Goal: Task Accomplishment & Management: Complete application form

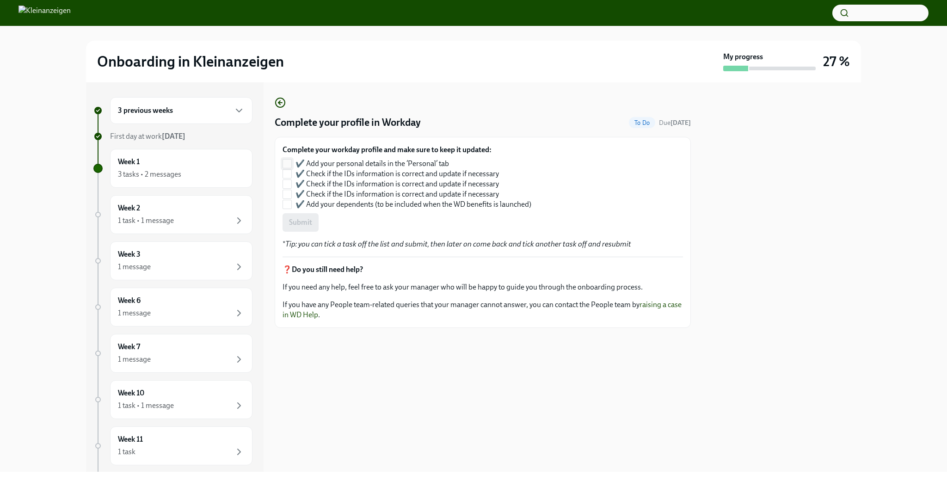
click at [289, 161] on input "✔️ Add your personal details in the ‘Personal’ tab" at bounding box center [287, 164] width 8 height 8
checkbox input "true"
click at [288, 175] on input "✔️ Check if the IDs information is correct and update if necessary" at bounding box center [287, 174] width 8 height 8
checkbox input "true"
click at [287, 206] on input "✔️ Add your dependents (to be included when the WD benefits is launched)" at bounding box center [287, 204] width 8 height 8
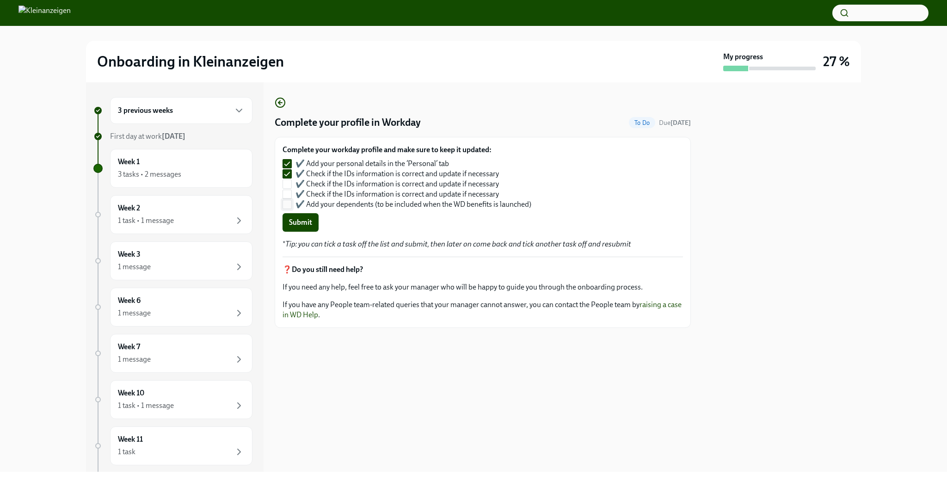
checkbox input "true"
click at [287, 193] on input "✔️ Check if the IDs information is correct and update if necessary" at bounding box center [287, 194] width 8 height 8
checkbox input "true"
click at [288, 201] on input "✔️ Add your dependents (to be included when the WD benefits is launched)" at bounding box center [287, 204] width 8 height 8
checkbox input "false"
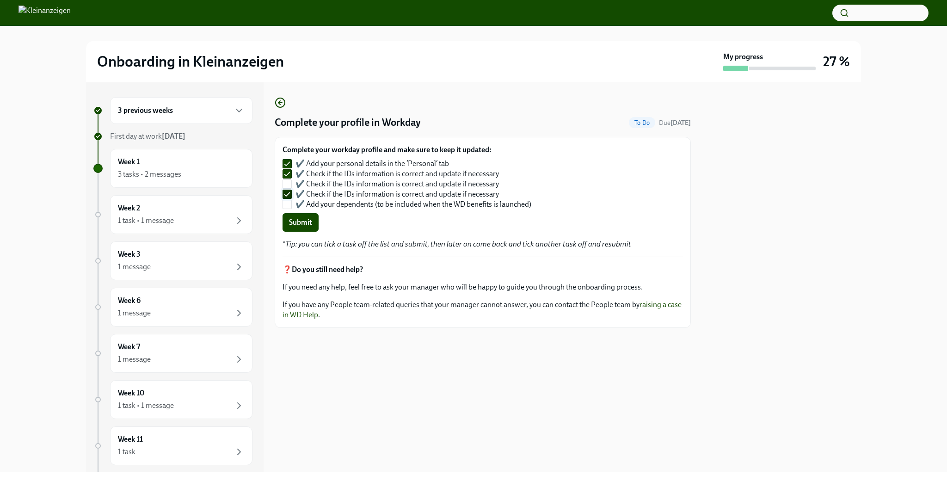
click at [288, 192] on input "✔️ Check if the IDs information is correct and update if necessary" at bounding box center [287, 194] width 8 height 8
checkbox input "false"
click at [300, 222] on span "Submit" at bounding box center [300, 222] width 23 height 9
checkbox input "false"
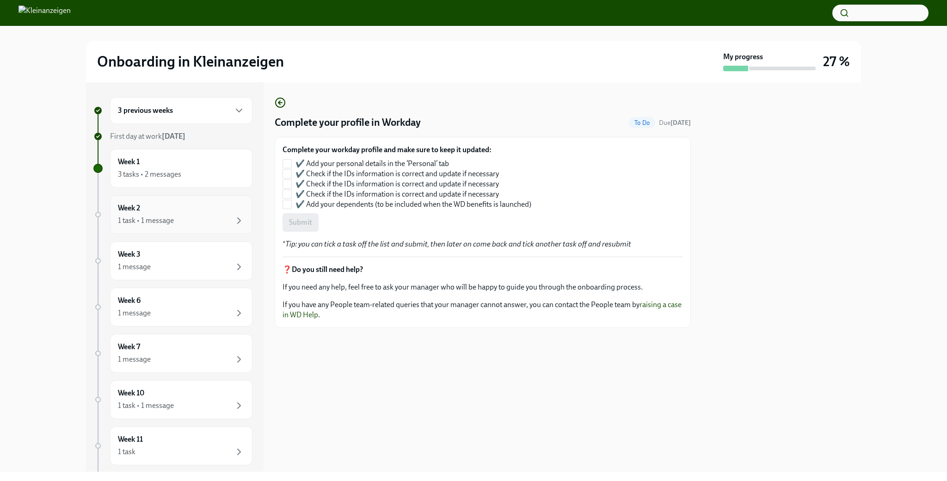
checkbox input "true"
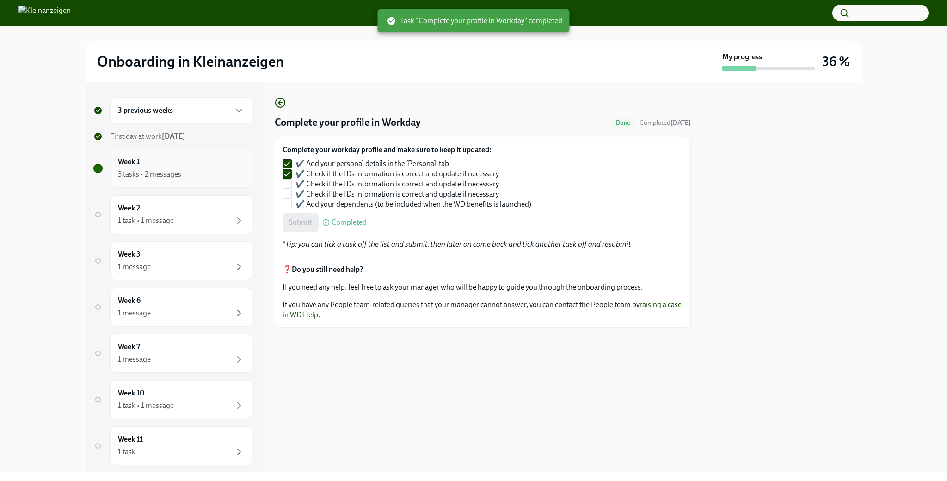
click at [187, 175] on div "3 tasks • 2 messages" at bounding box center [181, 174] width 127 height 11
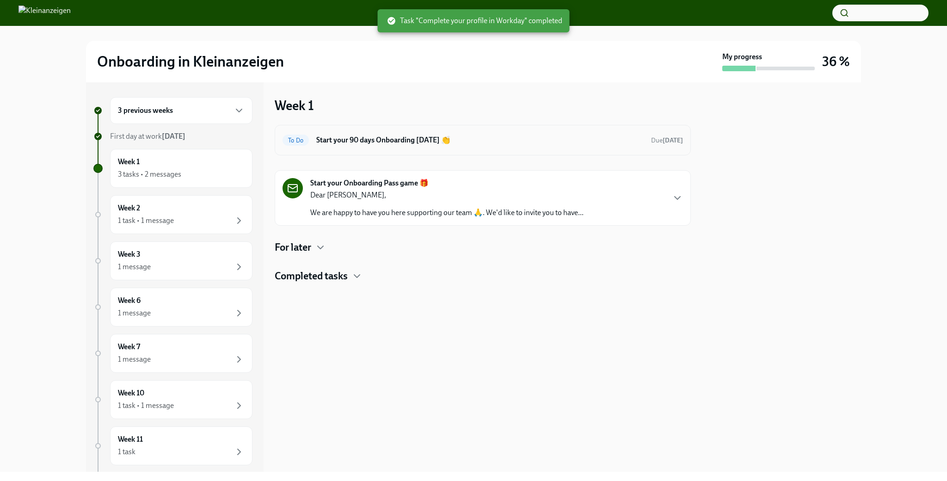
click at [408, 136] on h6 "Start your 90 days Onboarding [DATE] 👏" at bounding box center [479, 140] width 327 height 10
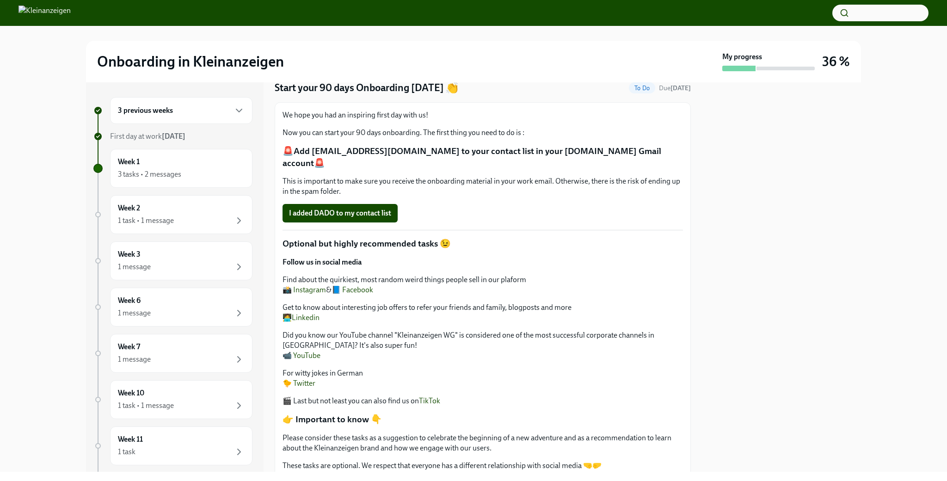
scroll to position [39, 0]
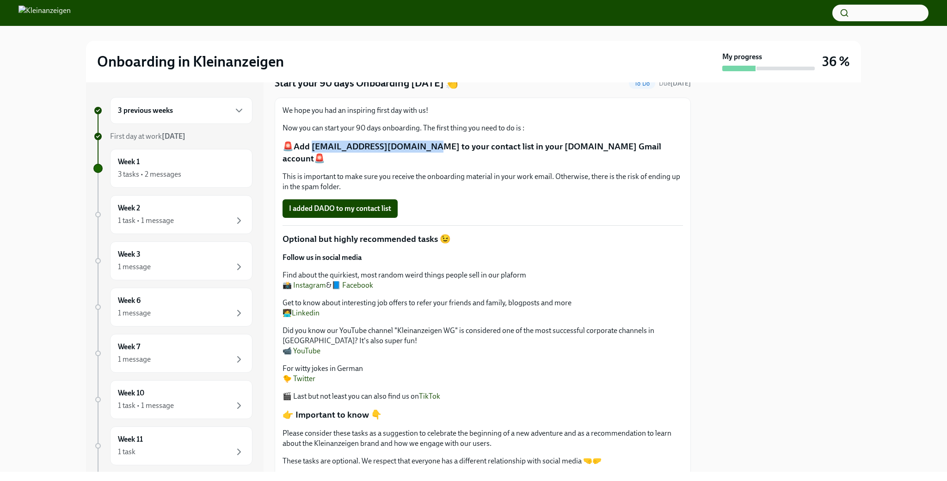
drag, startPoint x: 414, startPoint y: 147, endPoint x: 310, endPoint y: 147, distance: 104.0
click at [310, 147] on p "🚨Add notifications@dadohr.com to your contact list in your adevinta.com Gmail a…" at bounding box center [483, 153] width 400 height 24
copy p "otifications@dadohr.com t"
click at [429, 181] on div "We hope you had an inspiring first day with us! Now you can start your 90 days …" at bounding box center [483, 298] width 400 height 386
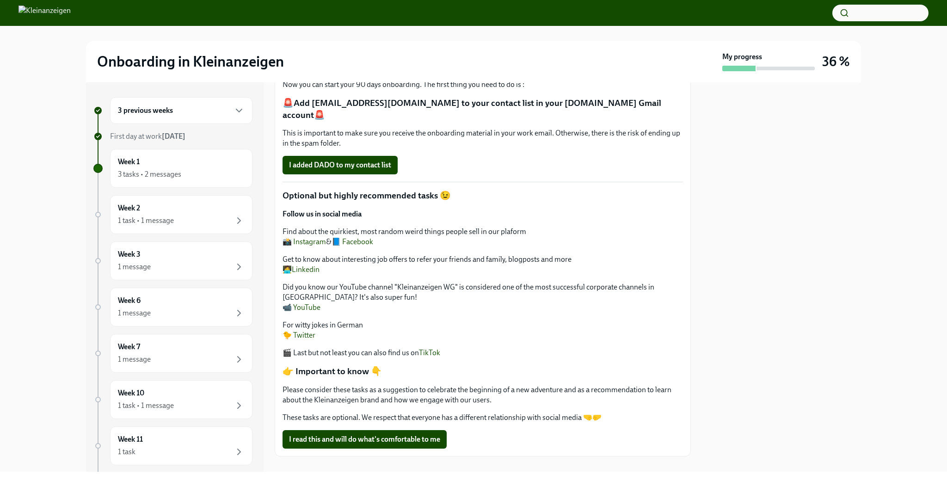
scroll to position [85, 0]
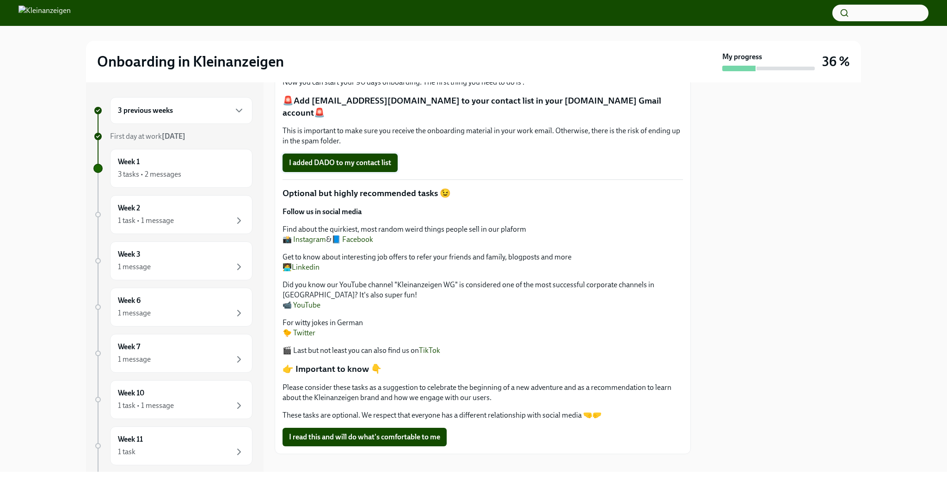
click at [319, 158] on span "I added DADO to my contact list" at bounding box center [340, 162] width 102 height 9
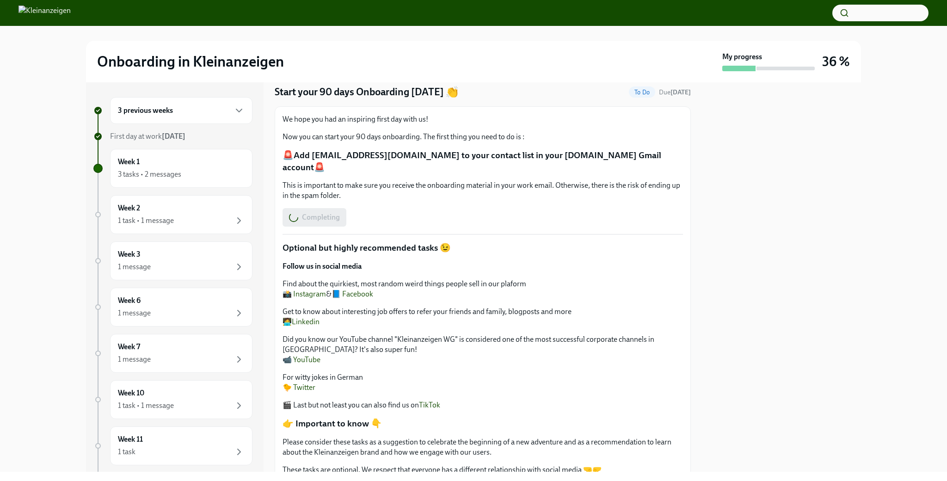
scroll to position [0, 0]
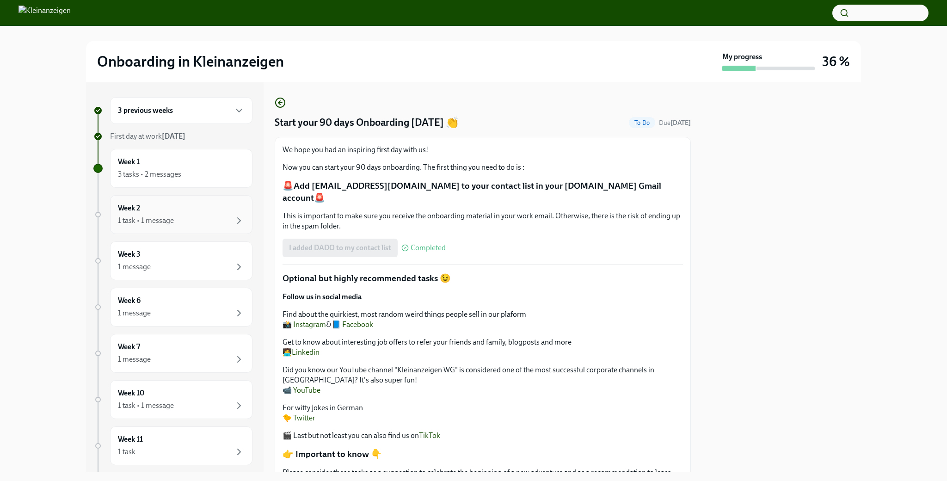
click at [175, 209] on div "Week 2 1 task • 1 message" at bounding box center [181, 214] width 127 height 23
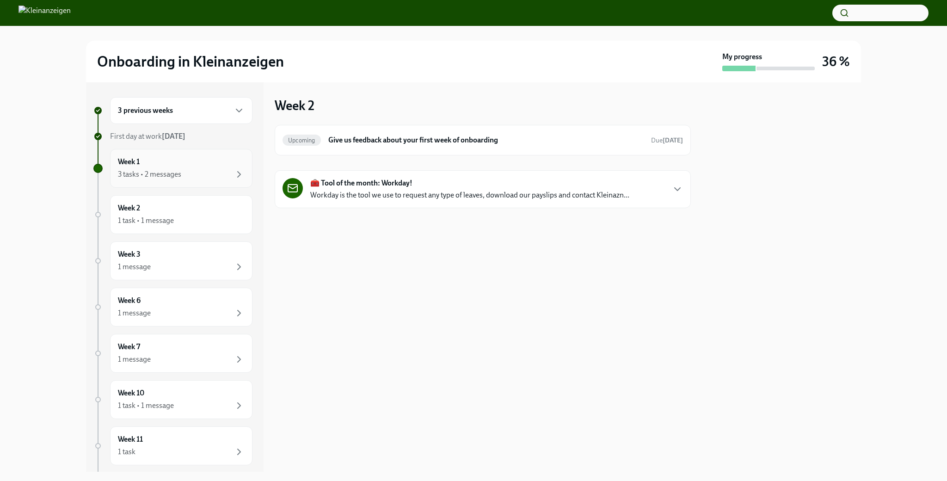
click at [166, 172] on div "3 tasks • 2 messages" at bounding box center [149, 174] width 63 height 10
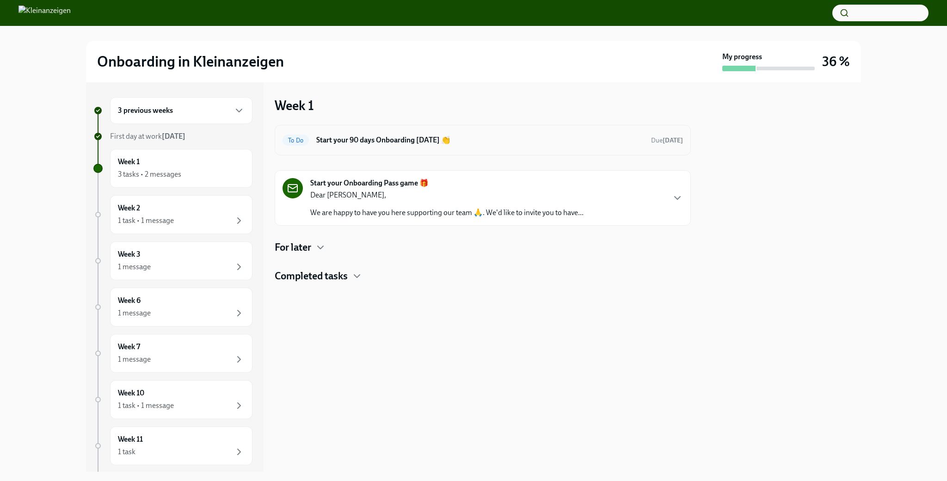
click at [382, 145] on h6 "Start your 90 days Onboarding [DATE] 👏" at bounding box center [479, 140] width 327 height 10
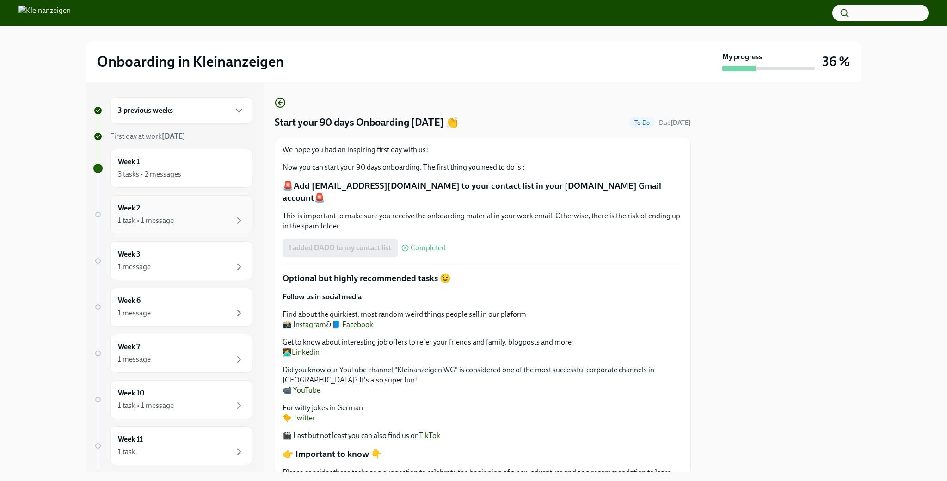
click at [175, 220] on div "1 task • 1 message" at bounding box center [181, 220] width 127 height 11
